Goal: Information Seeking & Learning: Learn about a topic

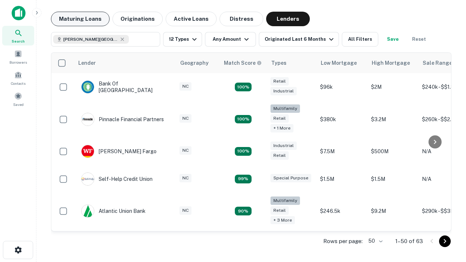
click at [80, 19] on button "Maturing Loans" at bounding box center [80, 19] width 59 height 15
